Goal: Find specific page/section: Find specific page/section

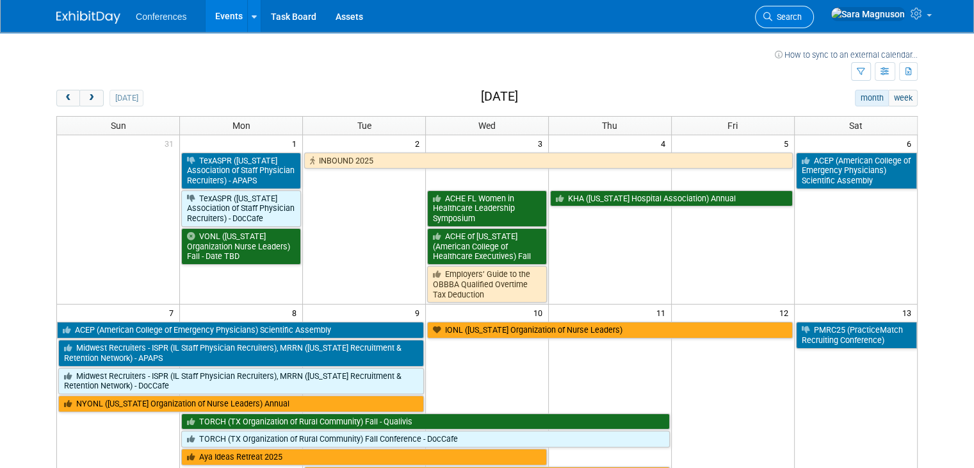
click at [814, 22] on link "Search" at bounding box center [784, 17] width 59 height 22
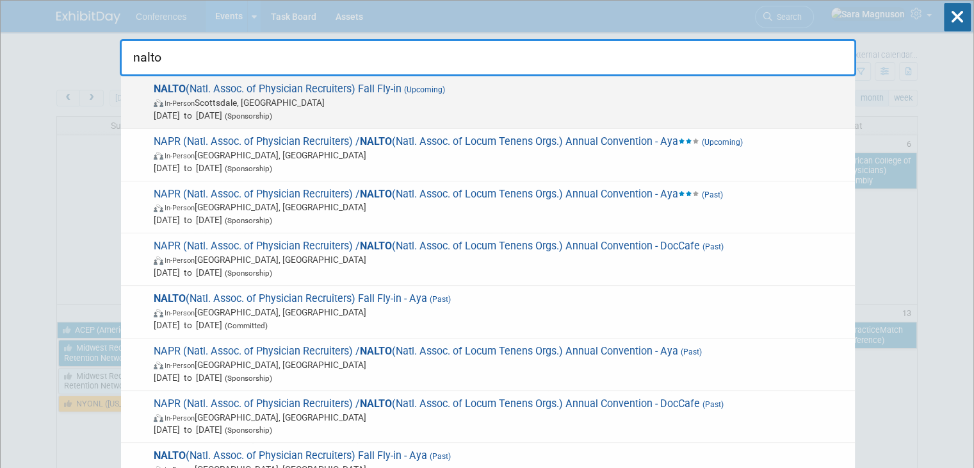
type input "nalto"
click at [287, 100] on span "In-Person Scottsdale, AZ" at bounding box center [501, 102] width 695 height 13
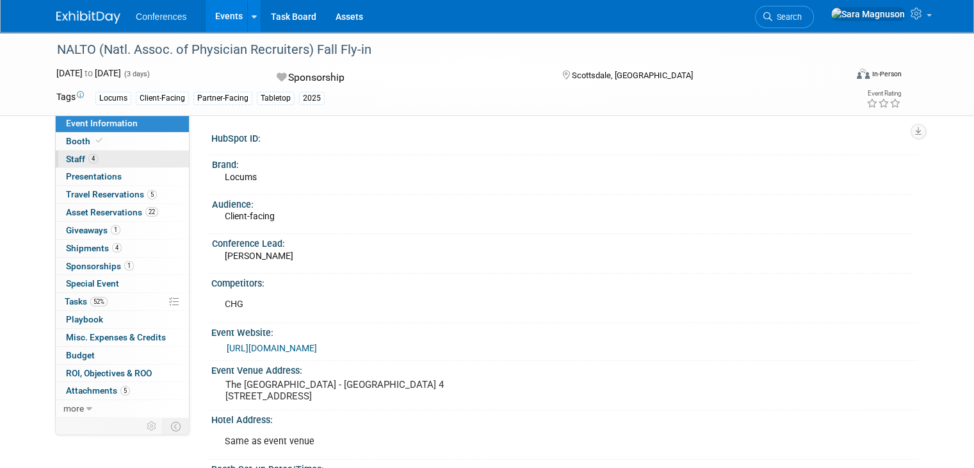
click at [124, 154] on link "4 Staff 4" at bounding box center [122, 159] width 133 height 17
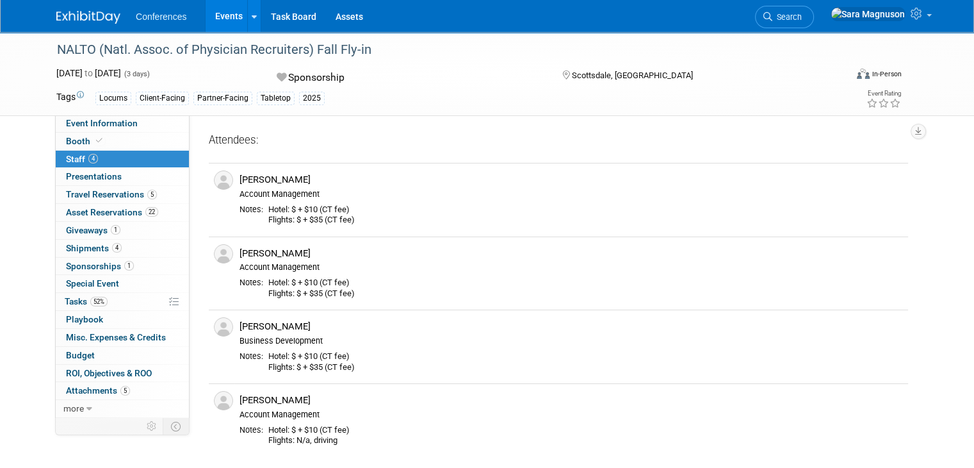
click at [434, 135] on div "Attendees:" at bounding box center [559, 141] width 700 height 17
